Goal: Task Accomplishment & Management: Manage account settings

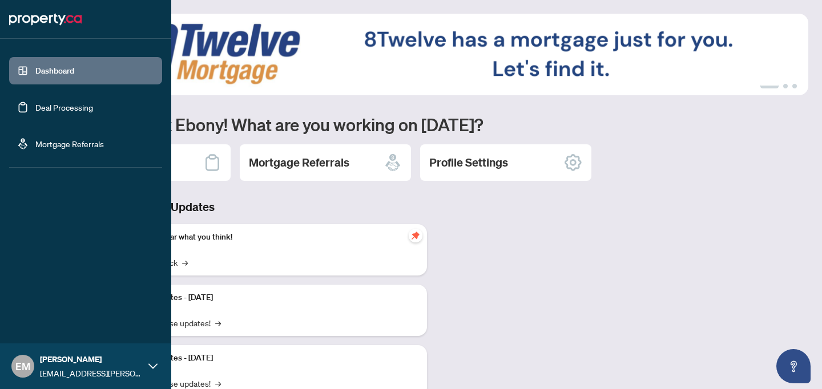
click at [55, 102] on link "Deal Processing" at bounding box center [64, 107] width 58 height 10
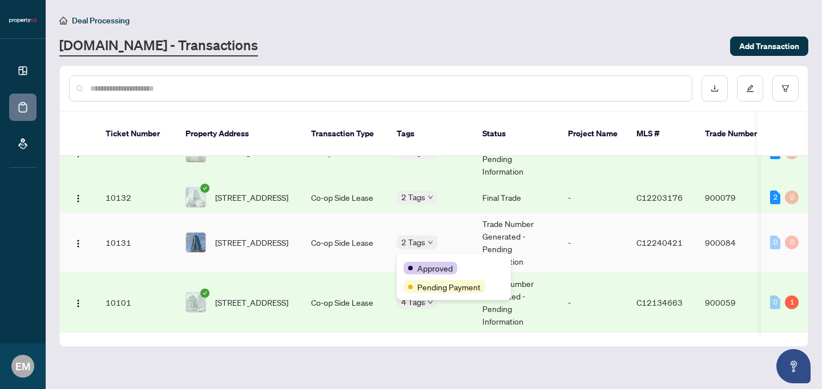
scroll to position [185, 0]
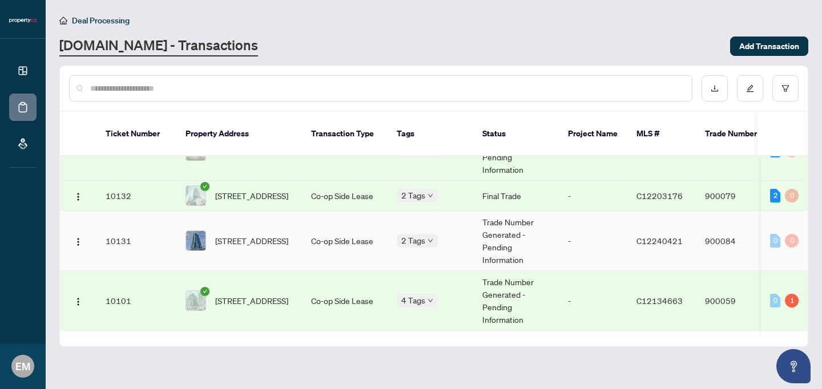
click at [554, 231] on td "Trade Number Generated - Pending Information" at bounding box center [516, 241] width 86 height 60
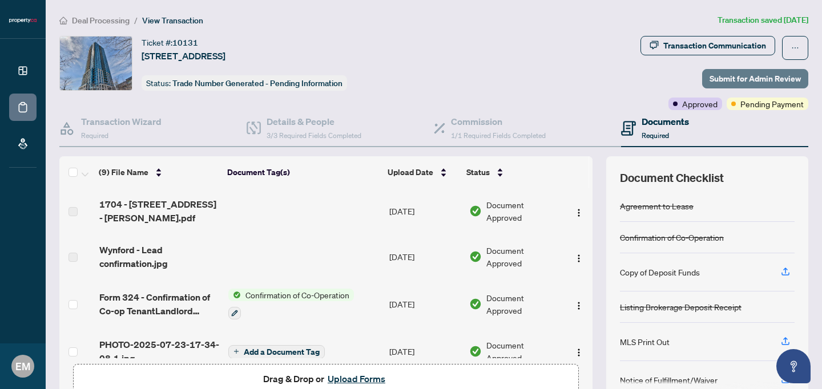
click at [761, 79] on span "Submit for Admin Review" at bounding box center [754, 79] width 91 height 18
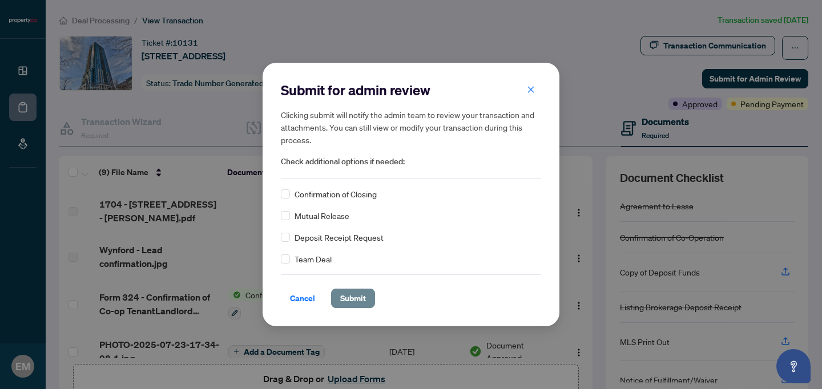
click at [356, 300] on span "Submit" at bounding box center [353, 298] width 26 height 18
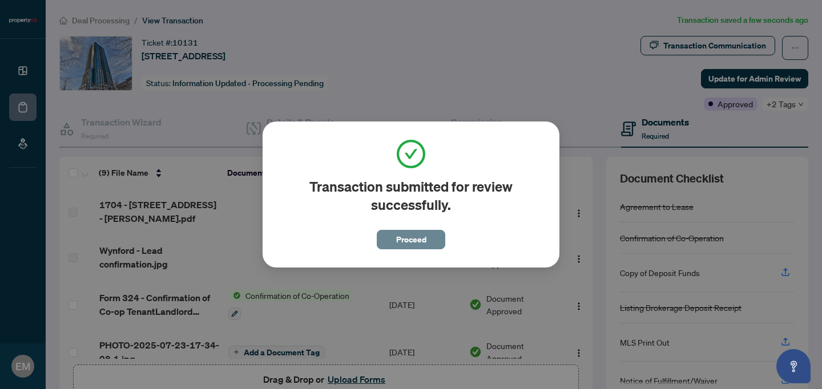
click at [418, 231] on span "Proceed" at bounding box center [411, 240] width 30 height 18
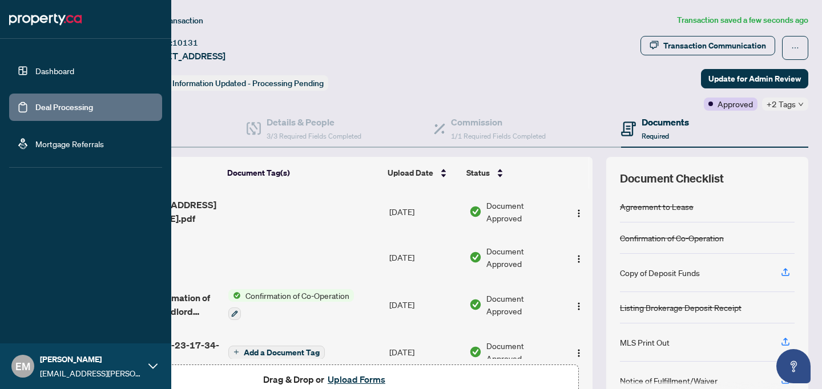
click at [45, 107] on link "Deal Processing" at bounding box center [64, 107] width 58 height 10
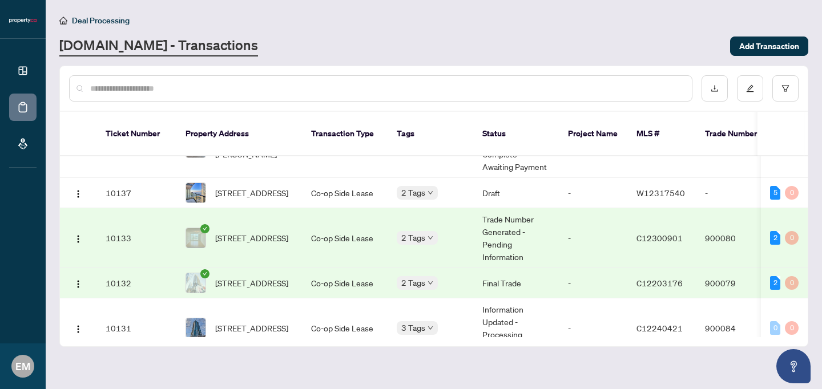
scroll to position [109, 0]
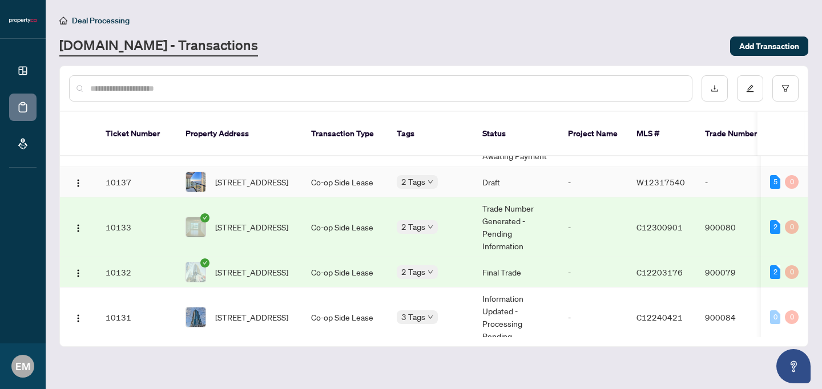
click at [548, 172] on td "Draft" at bounding box center [516, 182] width 86 height 30
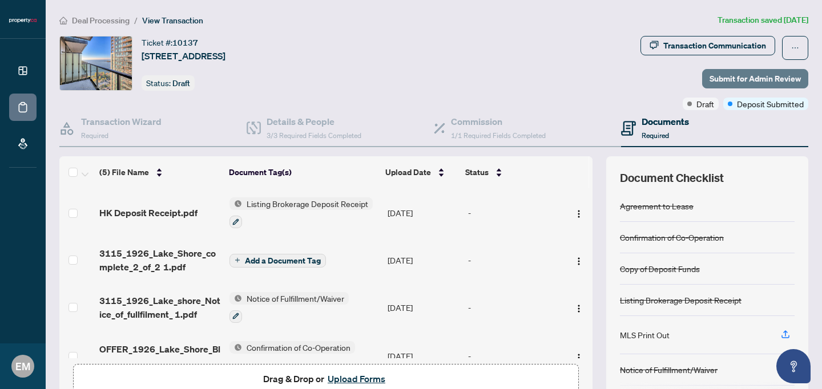
click at [764, 79] on span "Submit for Admin Review" at bounding box center [754, 79] width 91 height 18
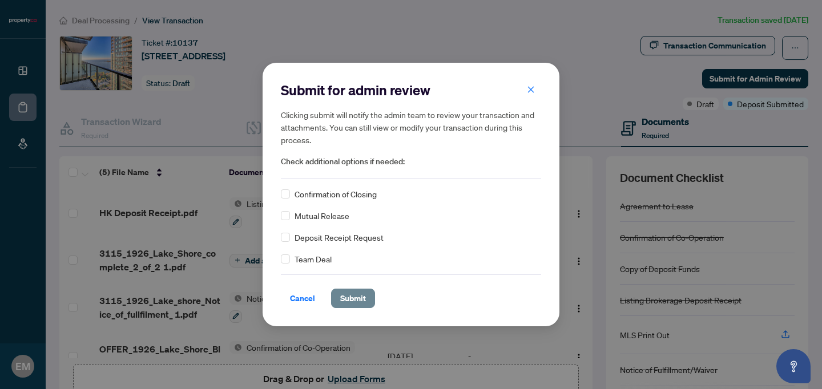
click at [358, 297] on span "Submit" at bounding box center [353, 298] width 26 height 18
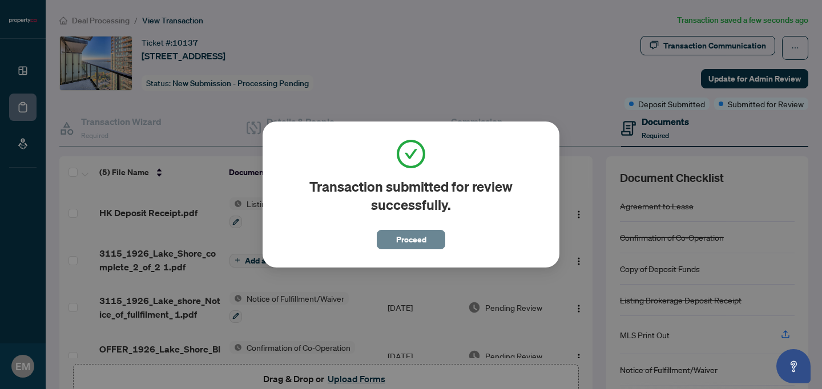
click at [402, 240] on span "Proceed" at bounding box center [411, 240] width 30 height 18
